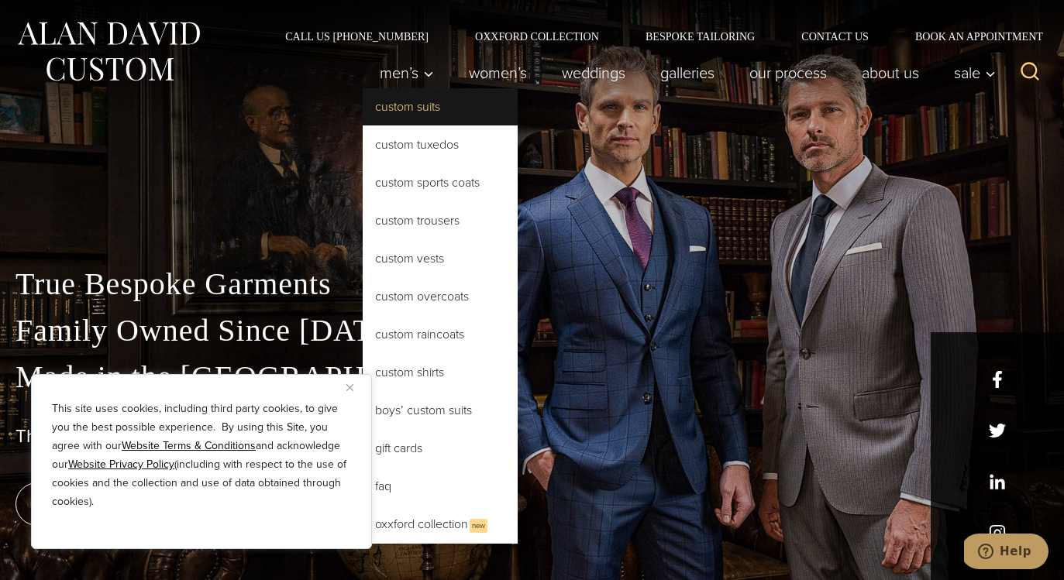
click at [406, 102] on link "Custom Suits" at bounding box center [440, 106] width 155 height 37
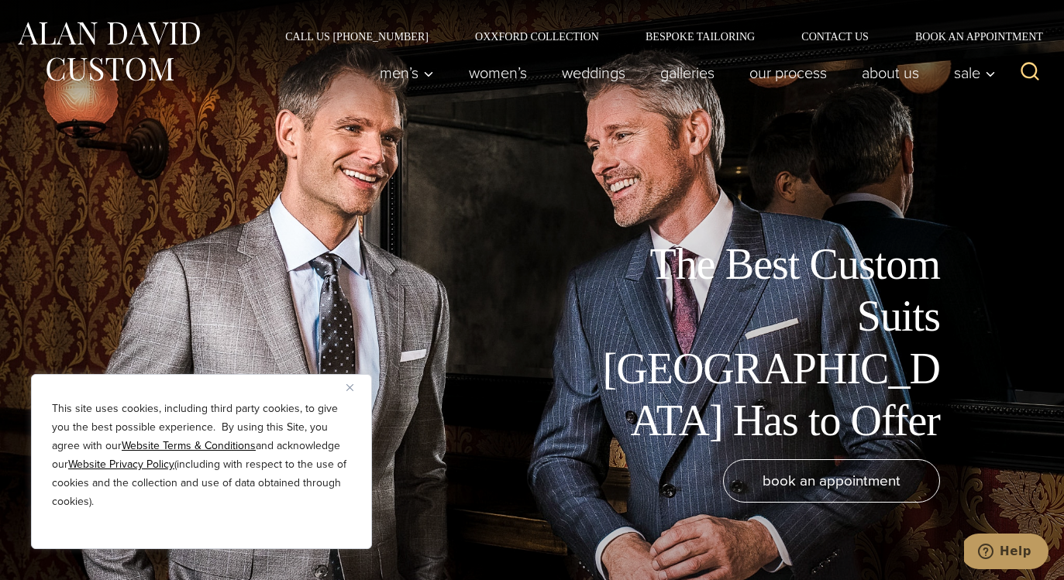
click at [349, 391] on img "Close" at bounding box center [349, 387] width 7 height 7
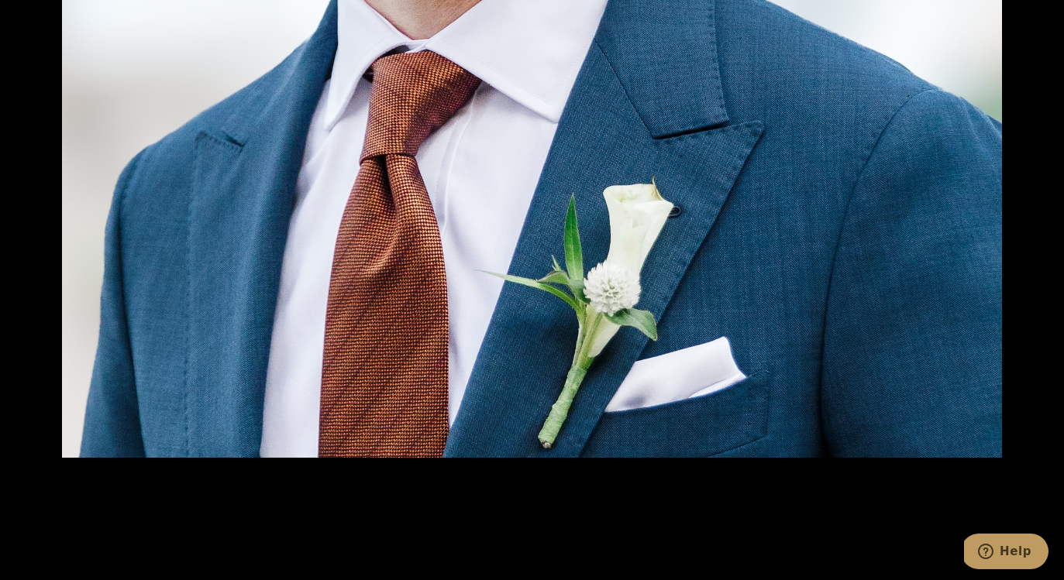
scroll to position [2047, 0]
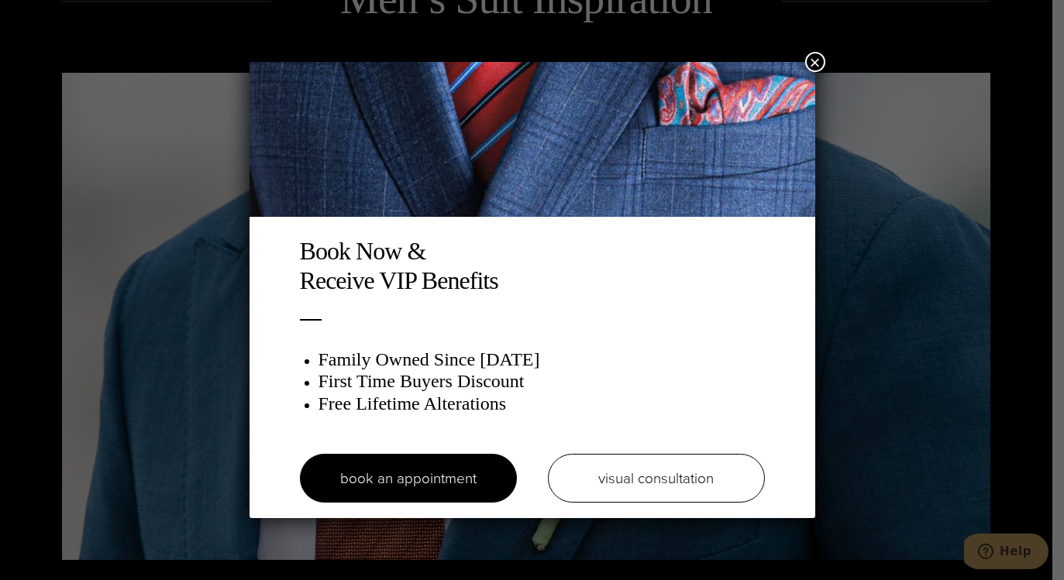
click at [883, 126] on div "Book Now & Receive VIP Benefits Family Owned Since [DATE] First Time Buyers Dis…" at bounding box center [532, 290] width 1064 height 580
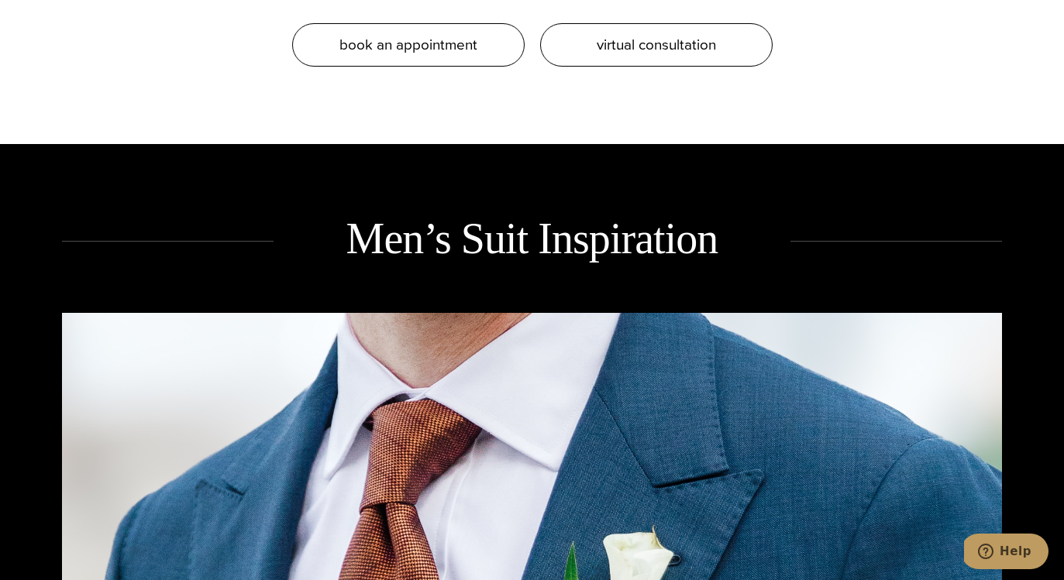
scroll to position [1807, 0]
